Goal: Use online tool/utility: Utilize a website feature to perform a specific function

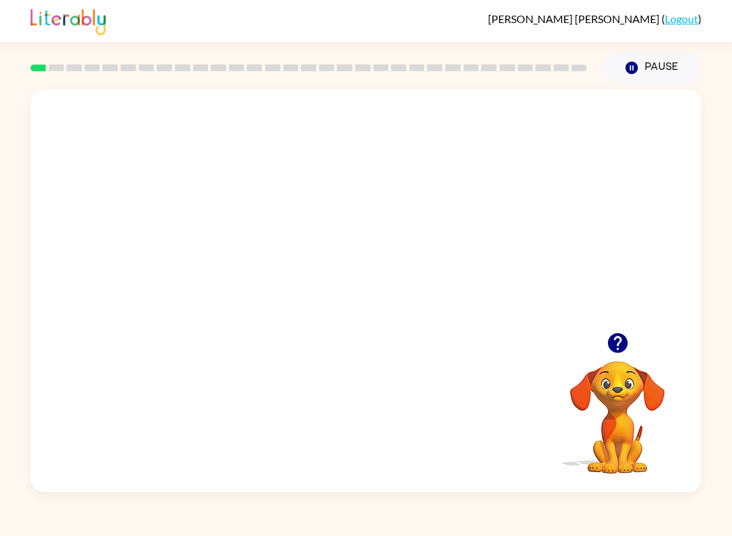
click at [18, 14] on div "[PERSON_NAME] ( Logout )" at bounding box center [366, 21] width 732 height 42
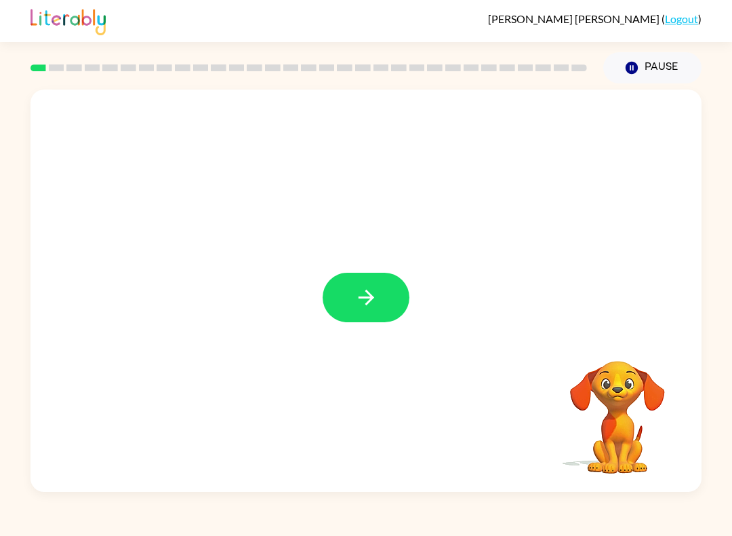
click at [359, 309] on icon "button" at bounding box center [367, 297] width 24 height 24
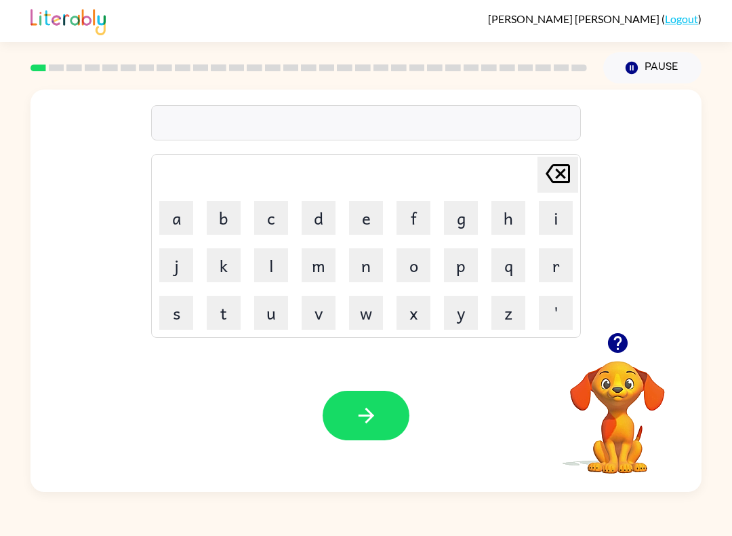
click at [230, 212] on button "b" at bounding box center [224, 218] width 34 height 34
click at [419, 267] on button "o" at bounding box center [414, 265] width 34 height 34
click at [559, 260] on button "r" at bounding box center [556, 265] width 34 height 34
click at [319, 220] on button "d" at bounding box center [319, 218] width 34 height 34
click at [368, 218] on button "e" at bounding box center [366, 218] width 34 height 34
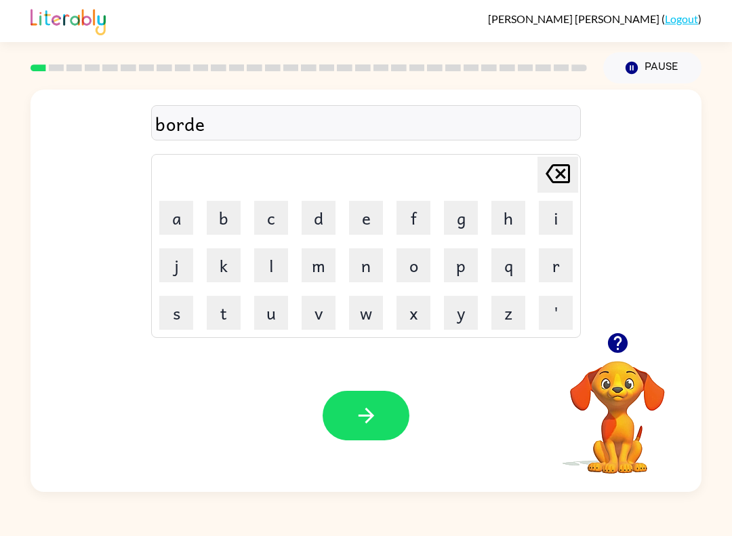
click at [551, 262] on button "r" at bounding box center [556, 265] width 34 height 34
click at [378, 422] on button "button" at bounding box center [366, 416] width 87 height 50
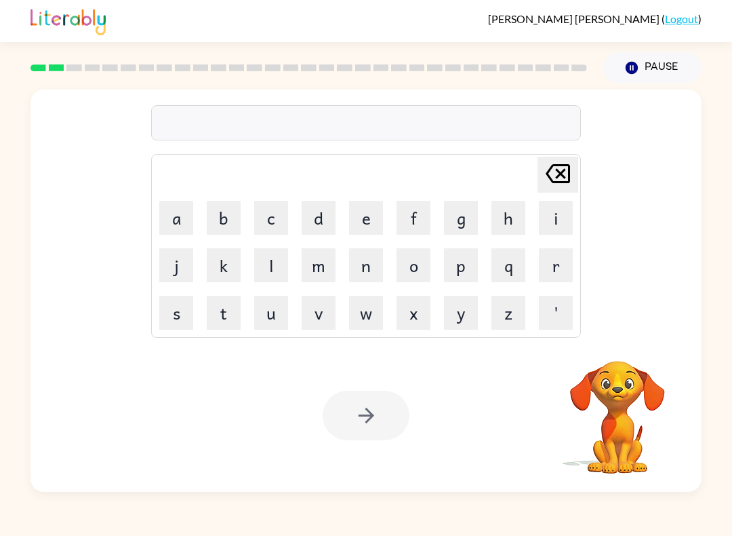
click at [565, 252] on button "r" at bounding box center [556, 265] width 34 height 34
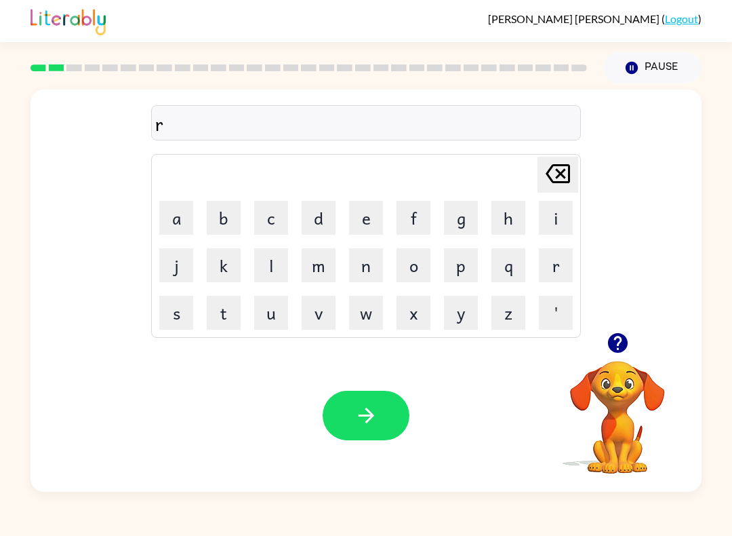
click at [277, 313] on button "u" at bounding box center [271, 313] width 34 height 34
click at [554, 176] on icon "[PERSON_NAME] last character input" at bounding box center [558, 173] width 33 height 33
click at [419, 271] on button "o" at bounding box center [414, 265] width 34 height 34
click at [277, 304] on button "u" at bounding box center [271, 313] width 34 height 34
click at [382, 275] on button "n" at bounding box center [366, 265] width 34 height 34
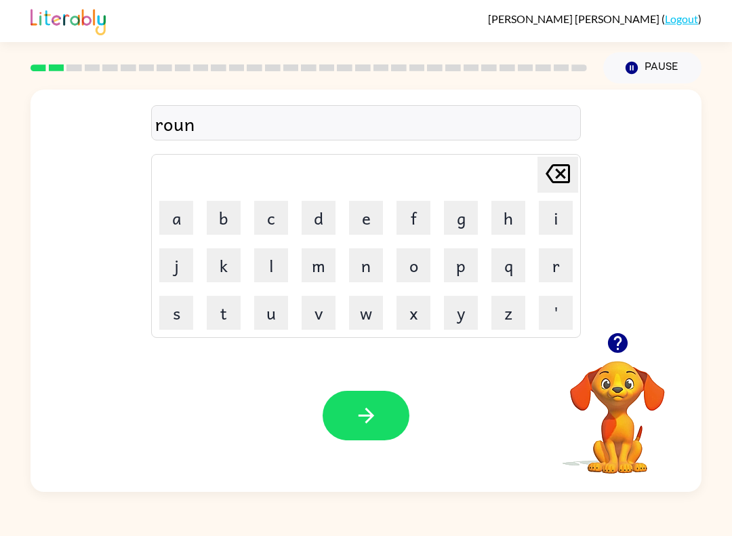
click at [328, 217] on button "d" at bounding box center [319, 218] width 34 height 34
click at [374, 415] on icon "button" at bounding box center [367, 415] width 24 height 24
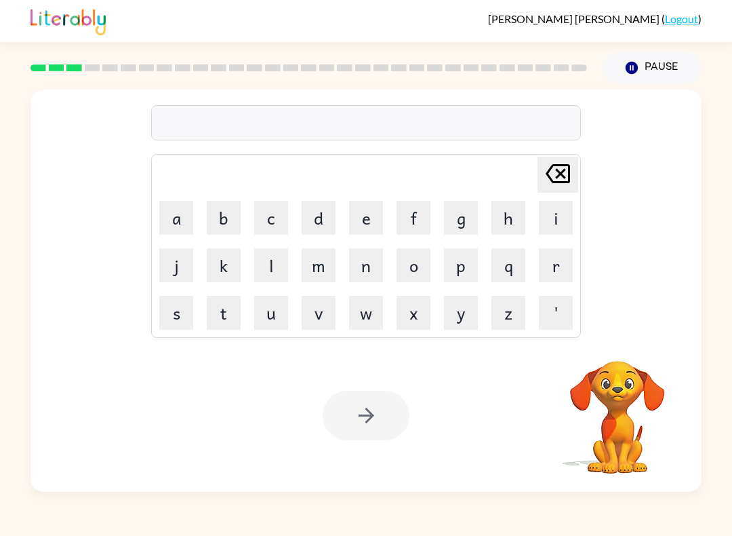
click at [327, 265] on button "m" at bounding box center [319, 265] width 34 height 34
click at [174, 222] on button "a" at bounding box center [176, 218] width 34 height 34
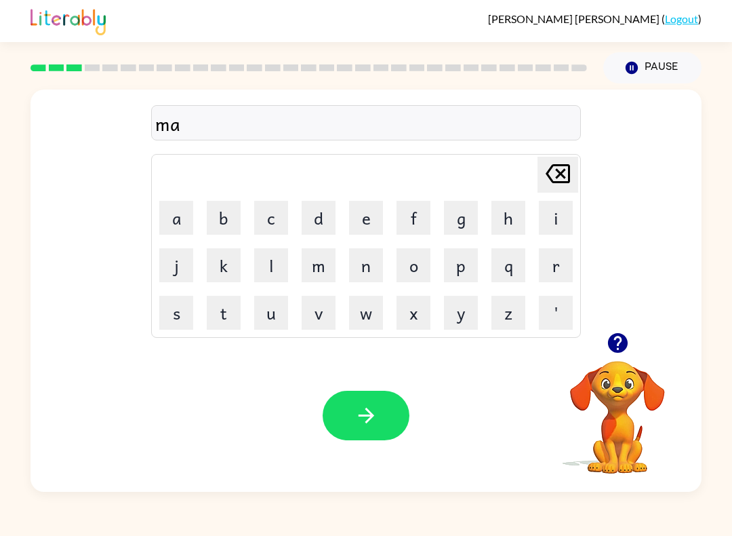
click at [271, 219] on button "c" at bounding box center [271, 218] width 34 height 34
click at [508, 219] on button "h" at bounding box center [509, 218] width 34 height 34
click at [551, 219] on button "i" at bounding box center [556, 218] width 34 height 34
click at [355, 277] on button "n" at bounding box center [366, 265] width 34 height 34
click at [371, 217] on button "e" at bounding box center [366, 218] width 34 height 34
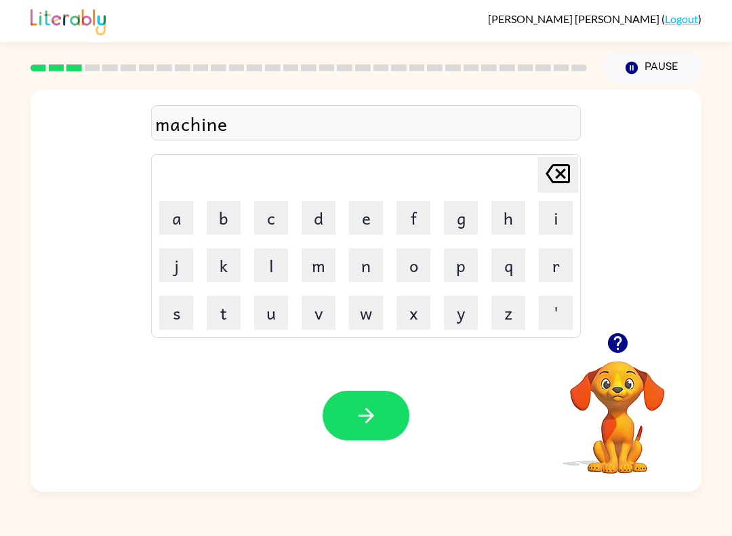
click at [376, 416] on icon "button" at bounding box center [367, 415] width 24 height 24
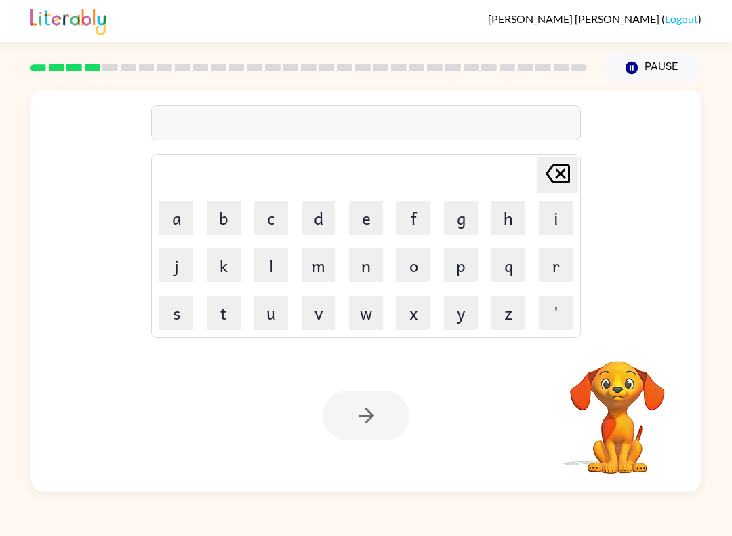
click at [225, 309] on button "t" at bounding box center [224, 313] width 34 height 34
click at [551, 270] on button "r" at bounding box center [556, 265] width 34 height 34
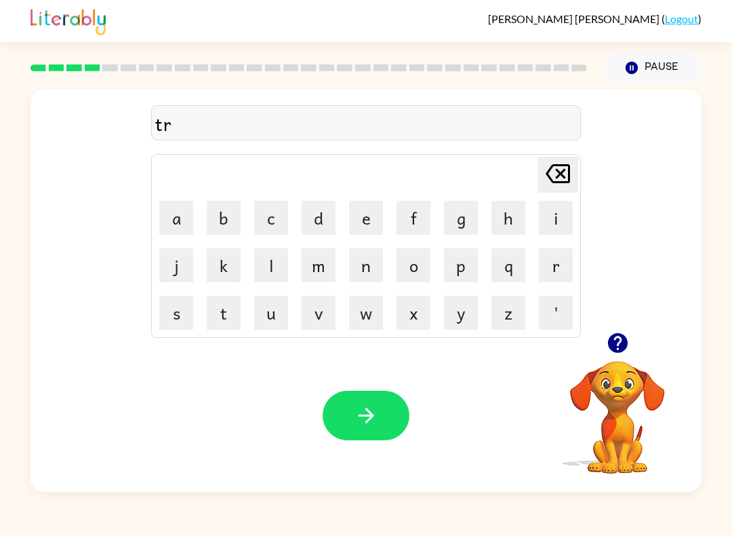
click at [175, 212] on button "a" at bounding box center [176, 218] width 34 height 34
click at [564, 217] on button "i" at bounding box center [556, 218] width 34 height 34
click at [368, 271] on button "n" at bounding box center [366, 265] width 34 height 34
click at [378, 409] on button "button" at bounding box center [366, 416] width 87 height 50
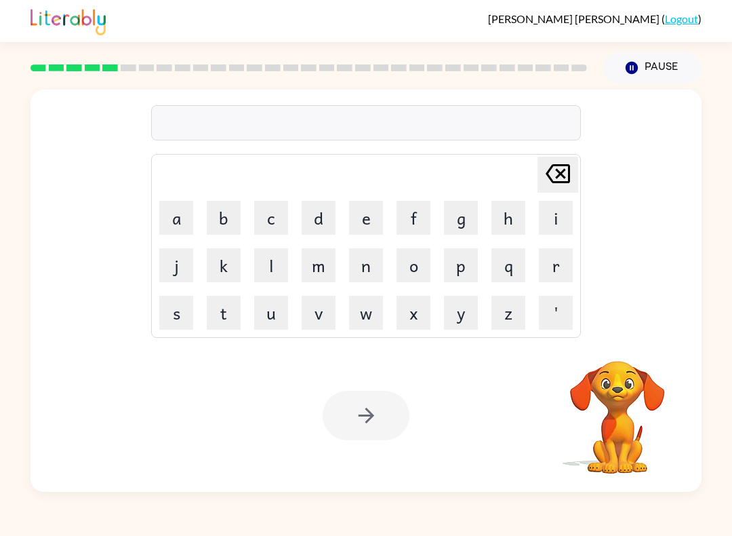
click at [319, 217] on button "d" at bounding box center [319, 218] width 34 height 34
click at [372, 210] on button "e" at bounding box center [366, 218] width 34 height 34
click at [418, 216] on button "f" at bounding box center [414, 218] width 34 height 34
click at [372, 216] on button "e" at bounding box center [366, 218] width 34 height 34
click at [378, 258] on button "n" at bounding box center [366, 265] width 34 height 34
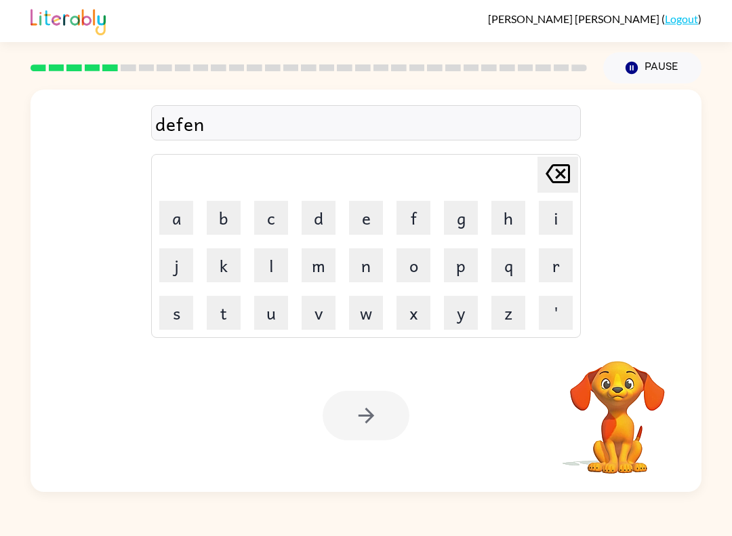
click at [279, 217] on button "c" at bounding box center [271, 218] width 34 height 34
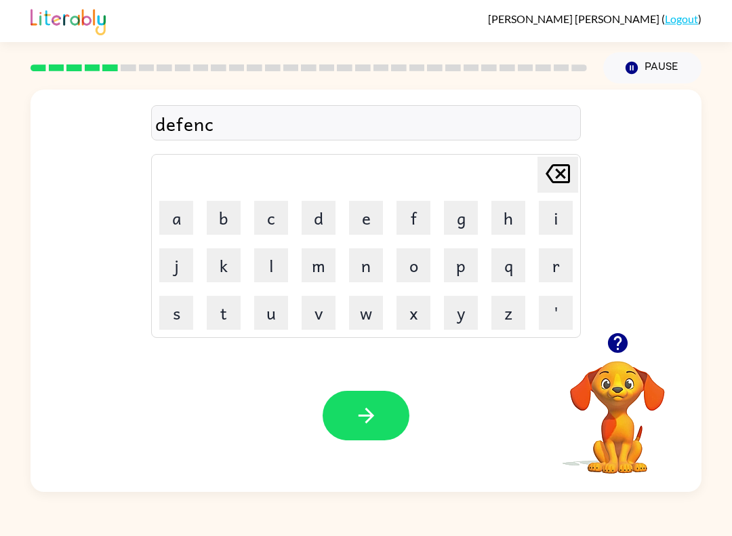
click at [559, 216] on button "i" at bounding box center [556, 218] width 34 height 34
click at [320, 313] on button "v" at bounding box center [319, 313] width 34 height 34
click at [378, 211] on button "e" at bounding box center [366, 218] width 34 height 34
click at [566, 171] on icon "[PERSON_NAME] last character input" at bounding box center [558, 173] width 33 height 33
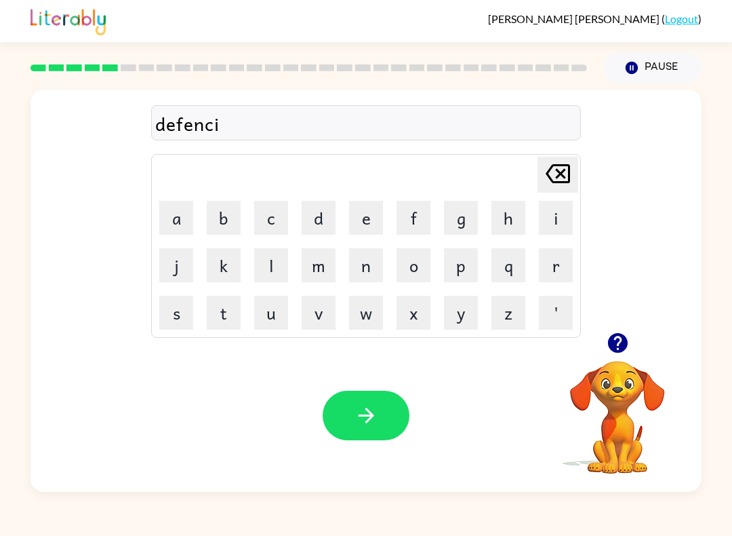
click at [557, 168] on icon "[PERSON_NAME] last character input" at bounding box center [558, 173] width 33 height 33
click at [561, 166] on icon at bounding box center [558, 173] width 24 height 19
click at [184, 317] on button "s" at bounding box center [176, 313] width 34 height 34
click at [562, 224] on button "i" at bounding box center [556, 218] width 34 height 34
click at [317, 312] on button "v" at bounding box center [319, 313] width 34 height 34
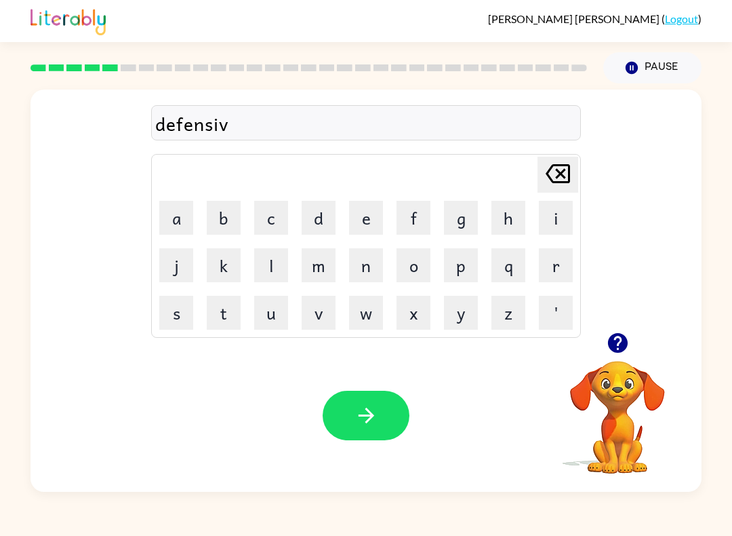
click at [379, 212] on button "e" at bounding box center [366, 218] width 34 height 34
click at [360, 419] on icon "button" at bounding box center [367, 415] width 24 height 24
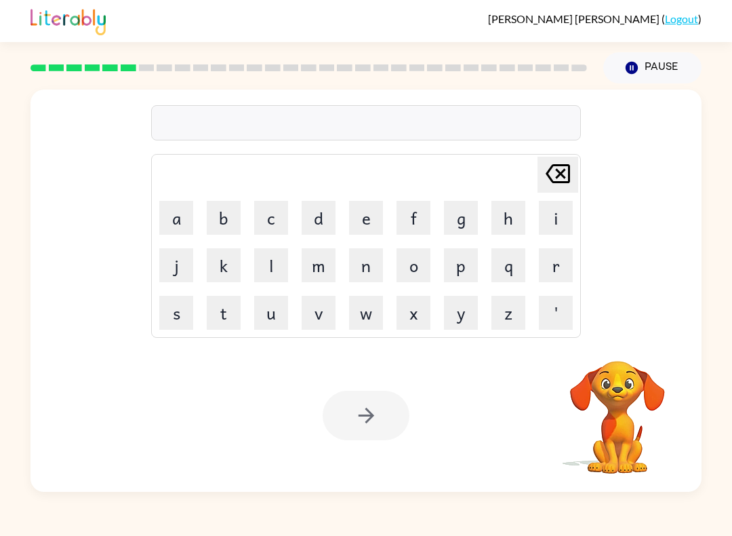
click at [320, 313] on button "v" at bounding box center [319, 313] width 34 height 34
click at [174, 223] on button "a" at bounding box center [176, 218] width 34 height 34
click at [279, 217] on button "c" at bounding box center [271, 218] width 34 height 34
click at [188, 227] on button "a" at bounding box center [176, 218] width 34 height 34
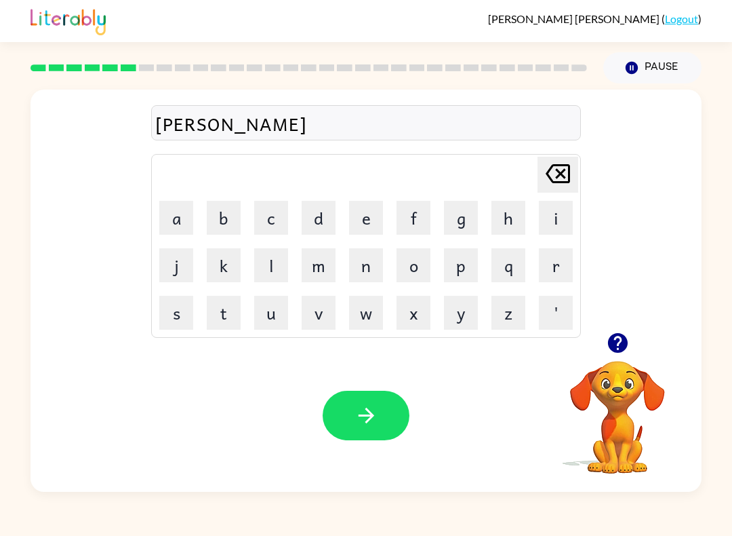
click at [226, 319] on button "t" at bounding box center [224, 313] width 34 height 34
click at [552, 220] on button "i" at bounding box center [556, 218] width 34 height 34
click at [412, 265] on button "o" at bounding box center [414, 265] width 34 height 34
click at [365, 266] on button "n" at bounding box center [366, 265] width 34 height 34
click at [382, 412] on button "button" at bounding box center [366, 416] width 87 height 50
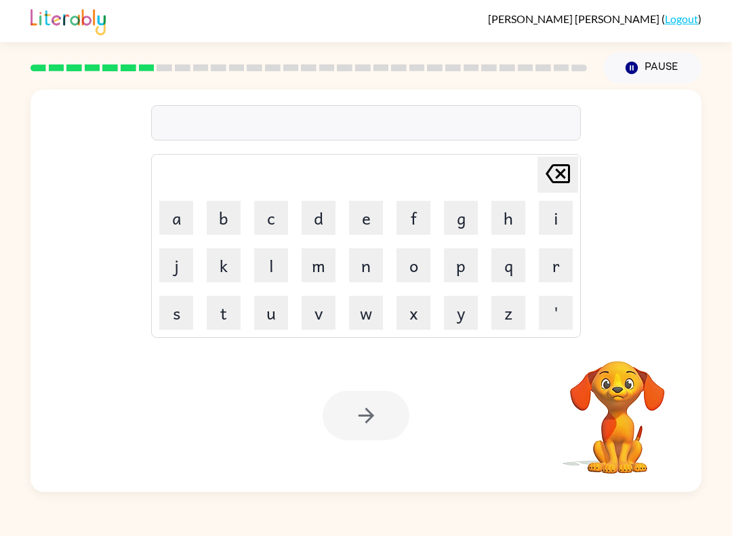
click at [469, 264] on button "p" at bounding box center [461, 265] width 34 height 34
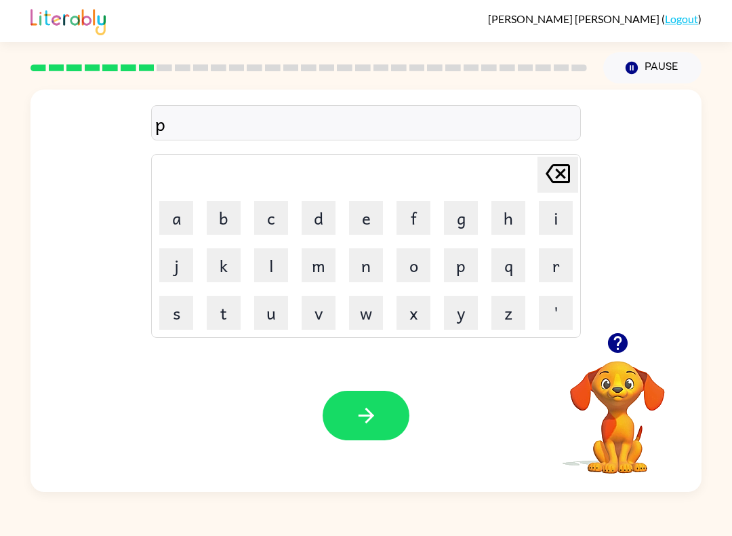
click at [273, 316] on button "u" at bounding box center [271, 313] width 34 height 34
click at [324, 214] on button "d" at bounding box center [319, 218] width 34 height 34
click at [323, 213] on button "d" at bounding box center [319, 218] width 34 height 34
click at [277, 260] on button "l" at bounding box center [271, 265] width 34 height 34
click at [363, 225] on button "e" at bounding box center [366, 218] width 34 height 34
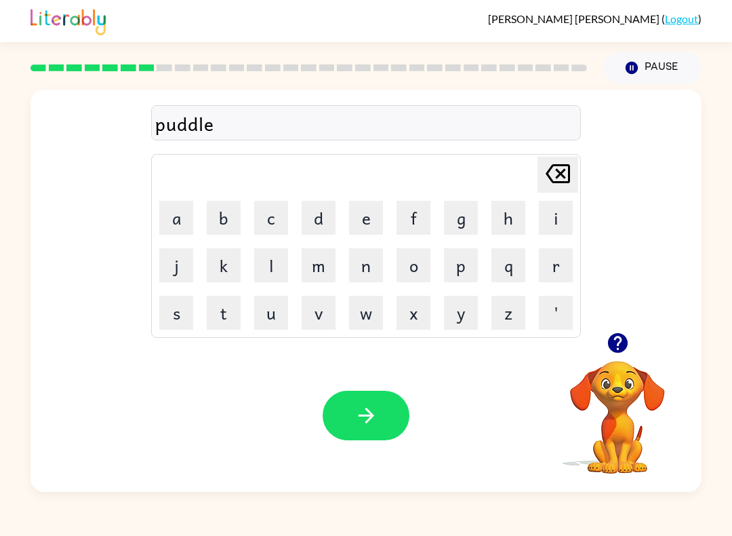
click at [368, 408] on icon "button" at bounding box center [367, 415] width 24 height 24
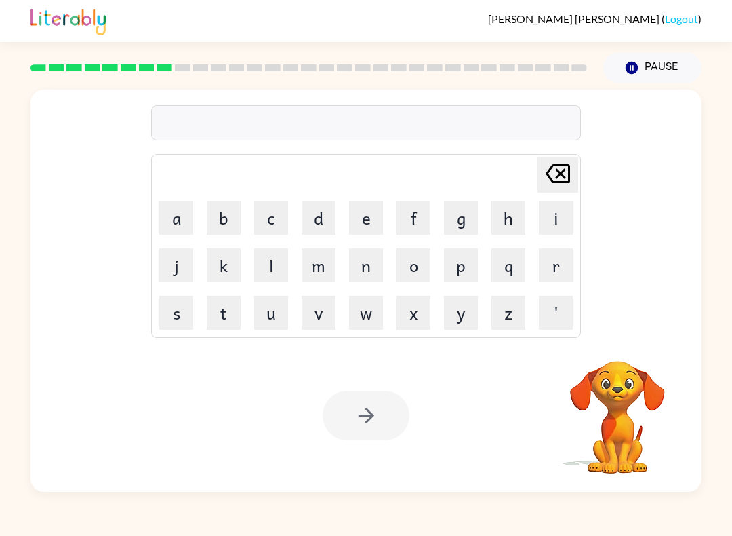
click at [319, 266] on button "m" at bounding box center [319, 265] width 34 height 34
click at [547, 209] on button "i" at bounding box center [556, 218] width 34 height 34
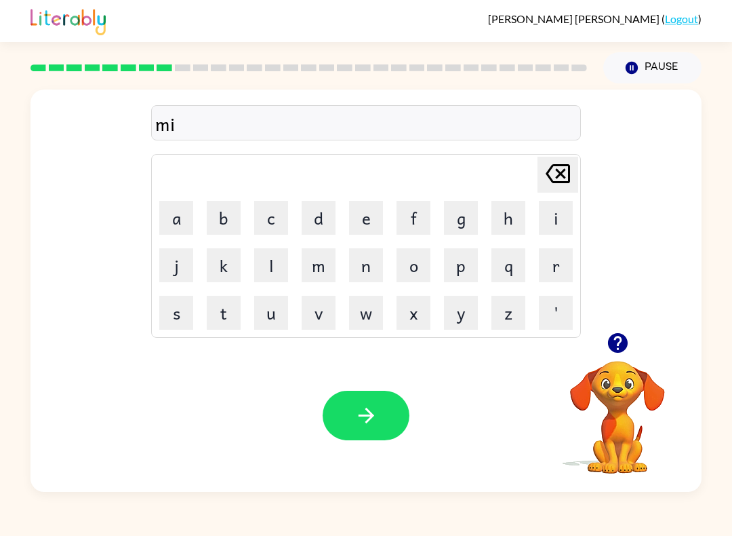
click at [553, 260] on button "r" at bounding box center [556, 265] width 34 height 34
click at [181, 215] on button "a" at bounding box center [176, 218] width 34 height 34
click at [269, 217] on button "c" at bounding box center [271, 218] width 34 height 34
click at [281, 263] on button "l" at bounding box center [271, 265] width 34 height 34
click at [376, 220] on button "e" at bounding box center [366, 218] width 34 height 34
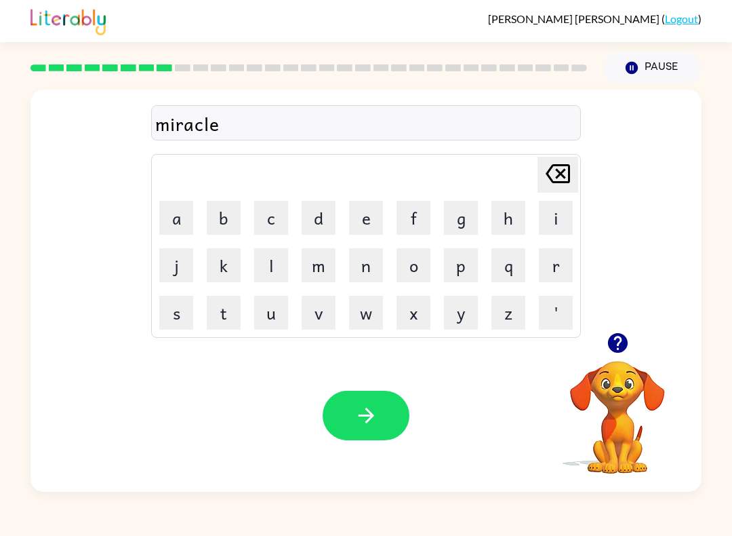
click at [376, 416] on icon "button" at bounding box center [367, 415] width 24 height 24
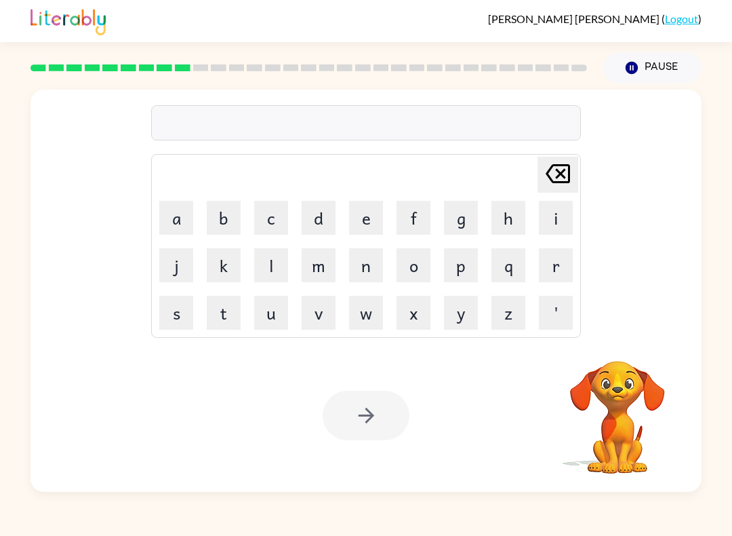
click at [318, 258] on button "m" at bounding box center [319, 265] width 34 height 34
click at [551, 212] on button "i" at bounding box center [556, 218] width 34 height 34
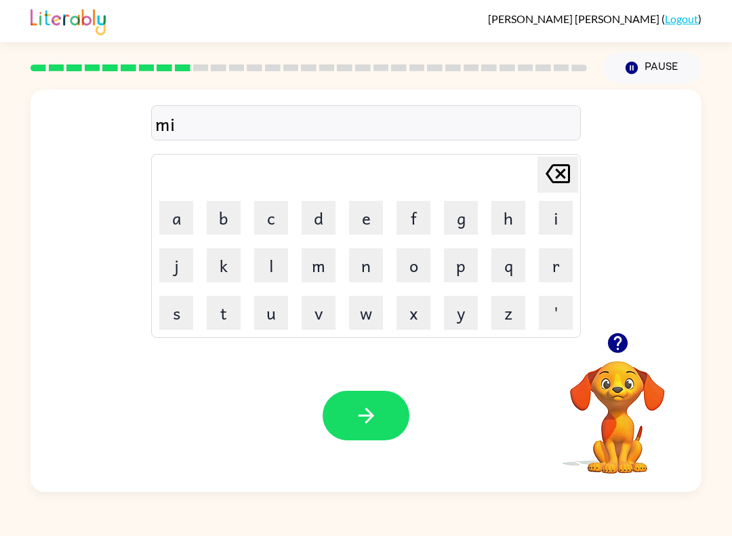
click at [226, 211] on button "b" at bounding box center [224, 218] width 34 height 34
click at [557, 174] on icon "[PERSON_NAME] last character input" at bounding box center [558, 173] width 33 height 33
click at [328, 206] on button "d" at bounding box center [319, 218] width 34 height 34
click at [330, 258] on button "m" at bounding box center [319, 265] width 34 height 34
click at [422, 257] on button "o" at bounding box center [414, 265] width 34 height 34
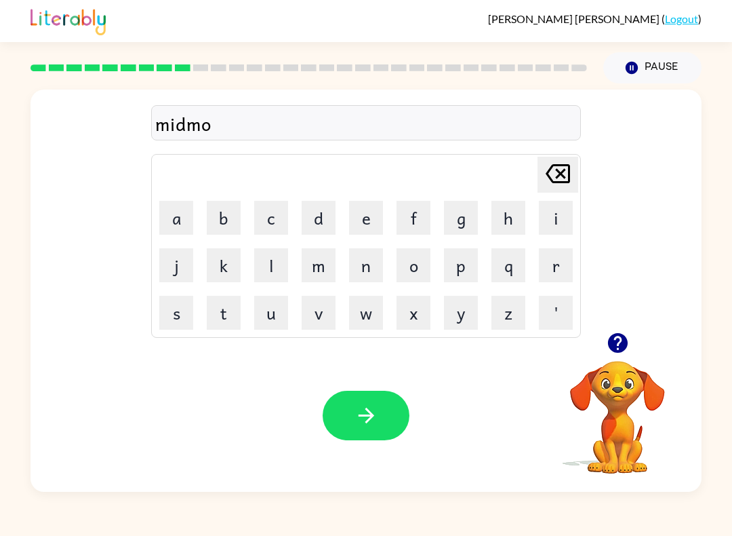
click at [554, 260] on button "r" at bounding box center [556, 265] width 34 height 34
click at [369, 258] on button "n" at bounding box center [366, 265] width 34 height 34
click at [555, 213] on button "i" at bounding box center [556, 218] width 34 height 34
click at [366, 264] on button "n" at bounding box center [366, 265] width 34 height 34
click at [462, 217] on button "g" at bounding box center [461, 218] width 34 height 34
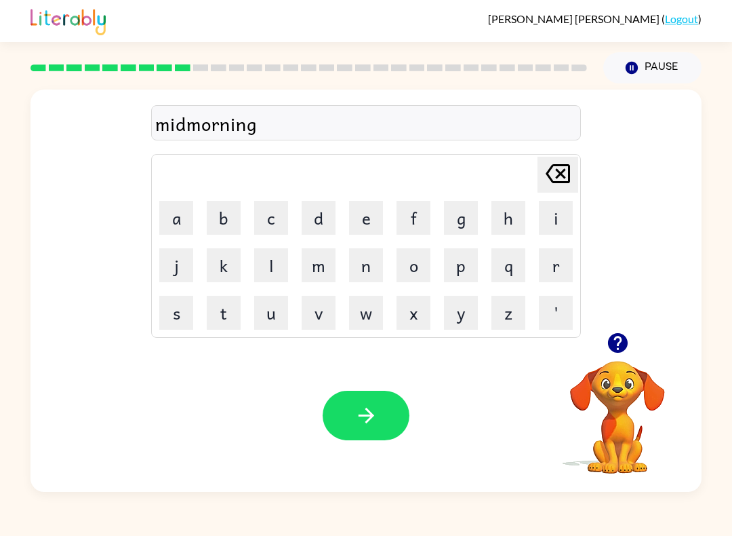
click at [371, 407] on icon "button" at bounding box center [367, 415] width 24 height 24
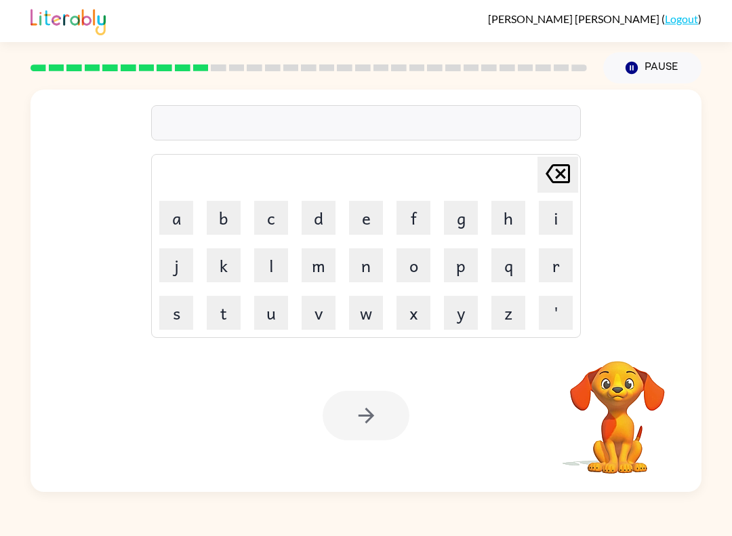
click at [323, 209] on button "d" at bounding box center [319, 218] width 34 height 34
click at [563, 216] on button "i" at bounding box center [556, 218] width 34 height 34
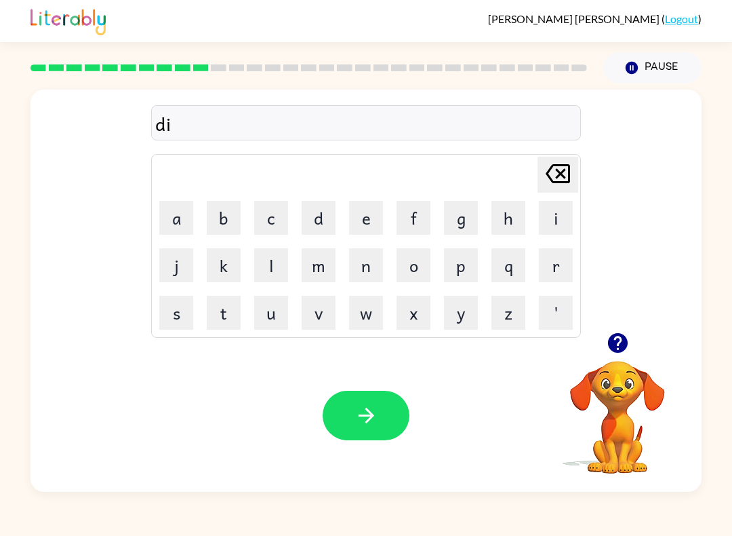
click at [181, 311] on button "s" at bounding box center [176, 313] width 34 height 34
click at [624, 349] on icon "button" at bounding box center [618, 343] width 20 height 20
click at [231, 310] on button "t" at bounding box center [224, 313] width 34 height 34
click at [555, 260] on button "r" at bounding box center [556, 265] width 34 height 34
click at [637, 73] on icon "Pause" at bounding box center [632, 67] width 15 height 15
